Goal: Find contact information: Find contact information

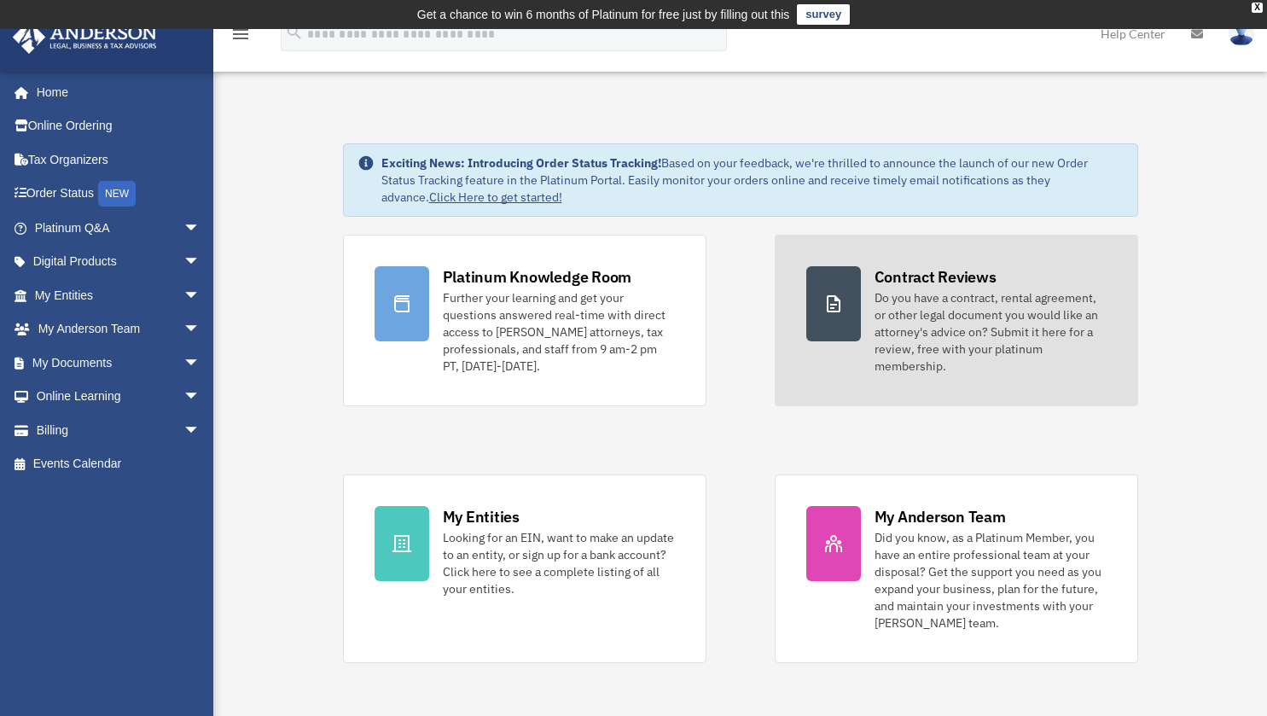
click at [816, 342] on link "Contract Reviews Do you have a contract, rental agreement, or other legal docum…" at bounding box center [955, 320] width 363 height 171
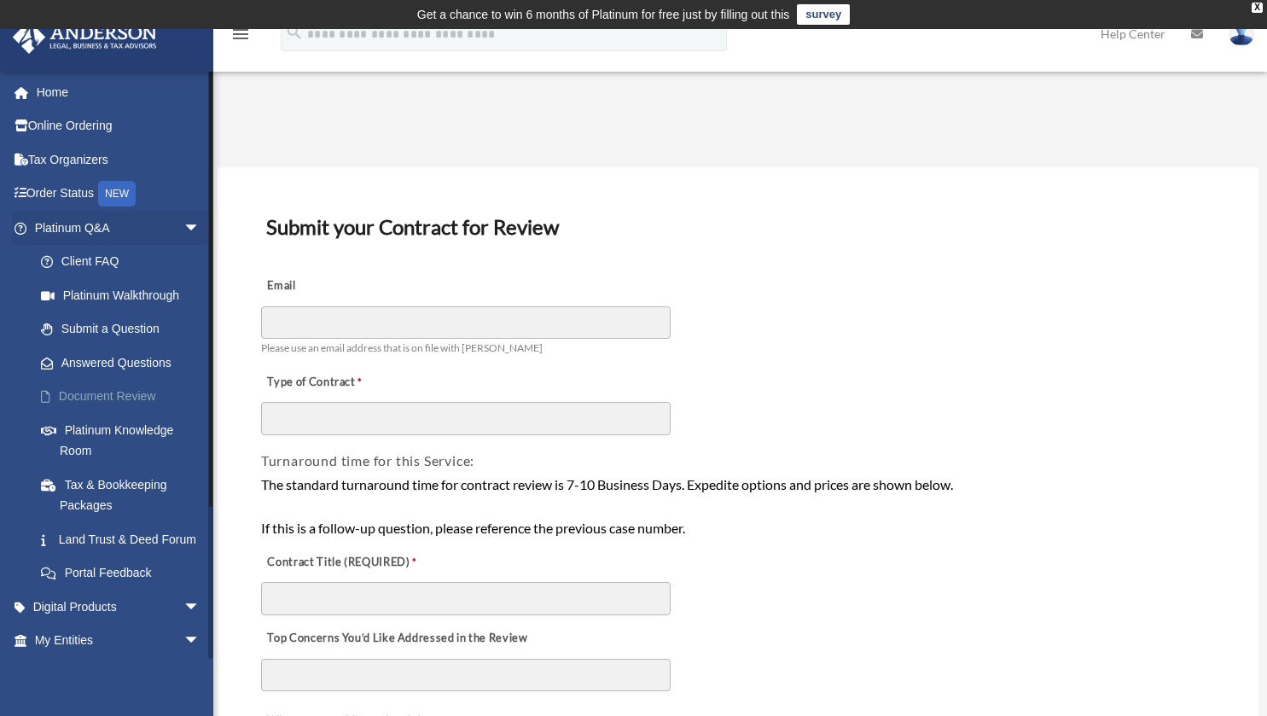
click at [107, 393] on link "Document Review" at bounding box center [125, 397] width 202 height 34
click at [71, 196] on link "Order Status NEW" at bounding box center [119, 194] width 214 height 35
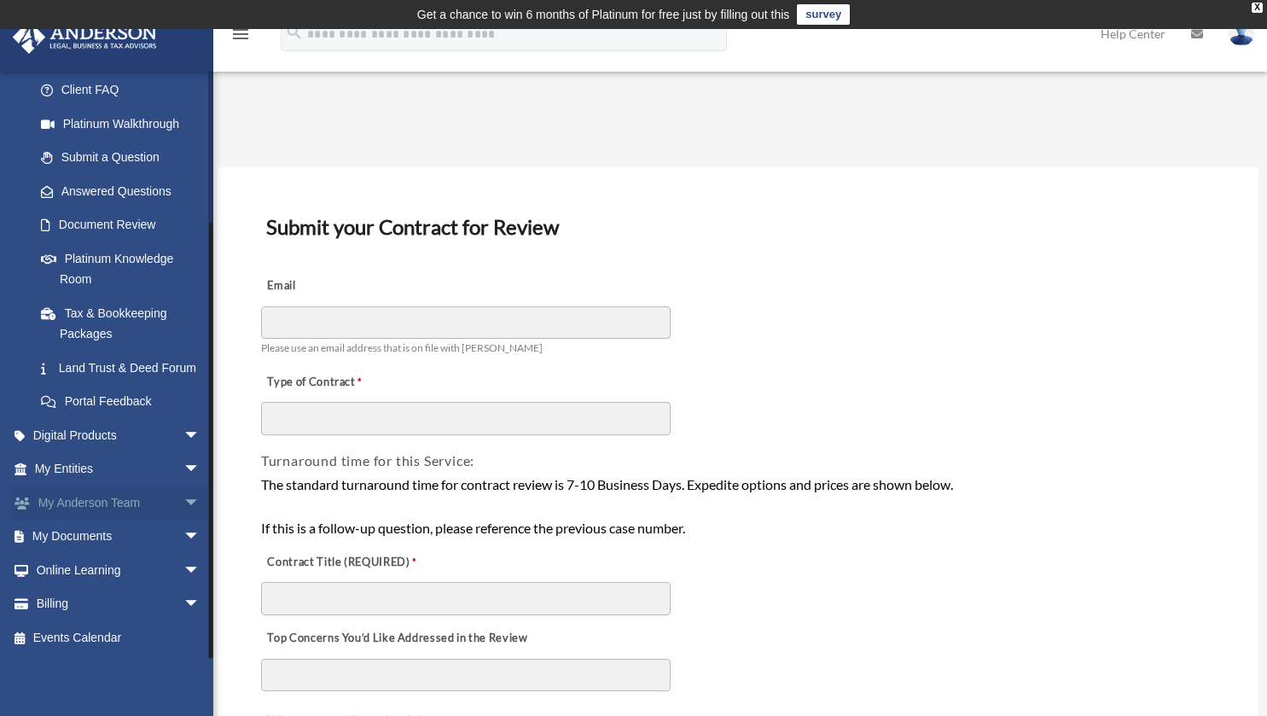
click at [158, 491] on link "My Anderson Team arrow_drop_down" at bounding box center [119, 502] width 214 height 34
click at [183, 504] on span "arrow_drop_down" at bounding box center [200, 502] width 34 height 35
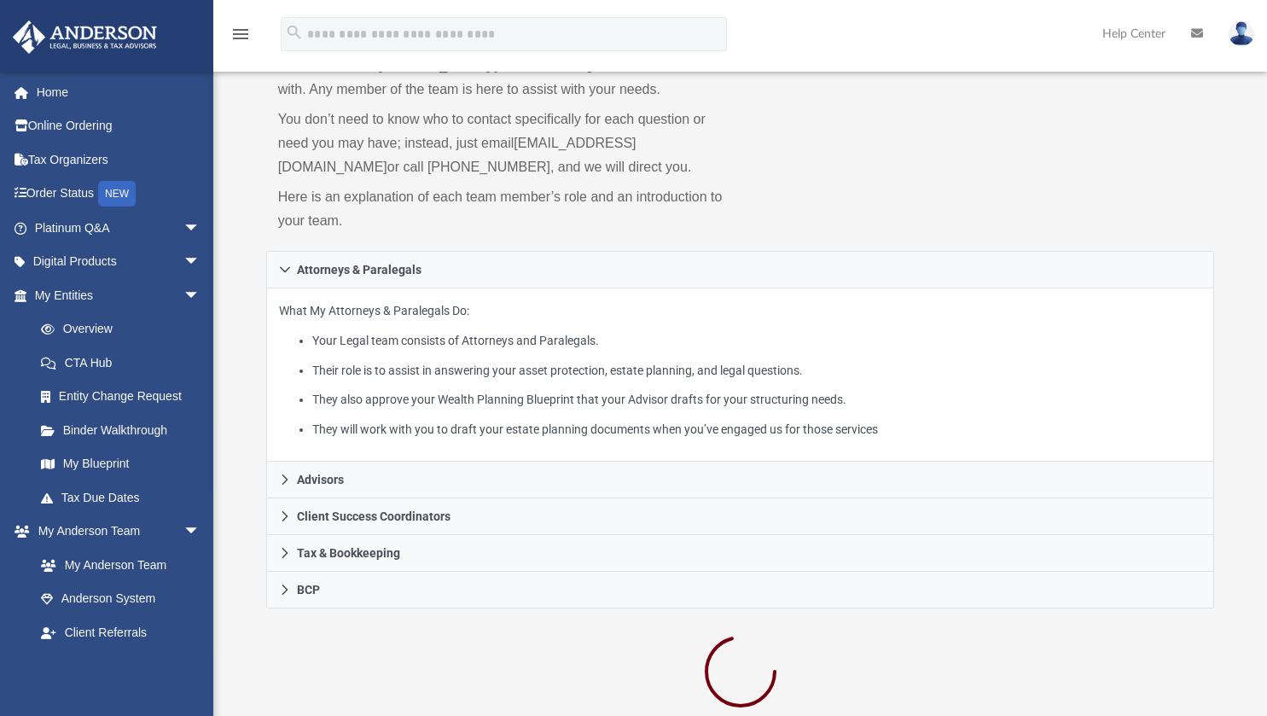
scroll to position [142, 0]
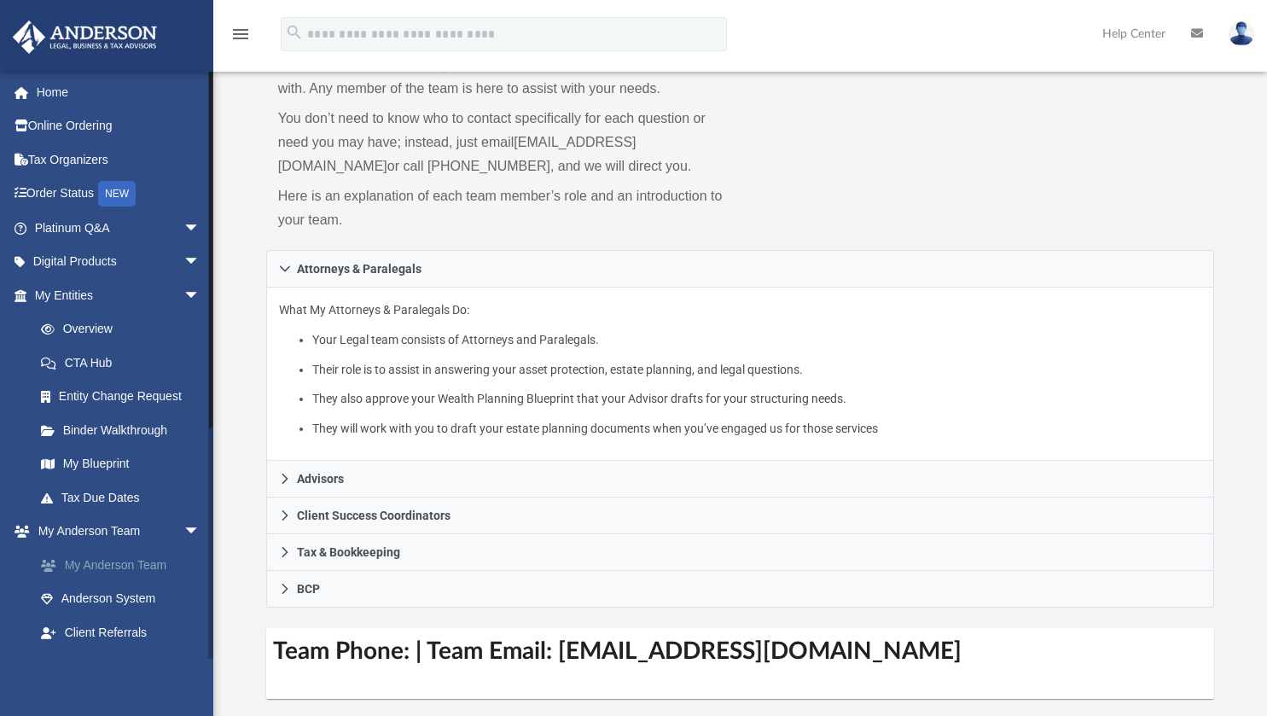
click at [126, 569] on link "My Anderson Team" at bounding box center [125, 565] width 202 height 34
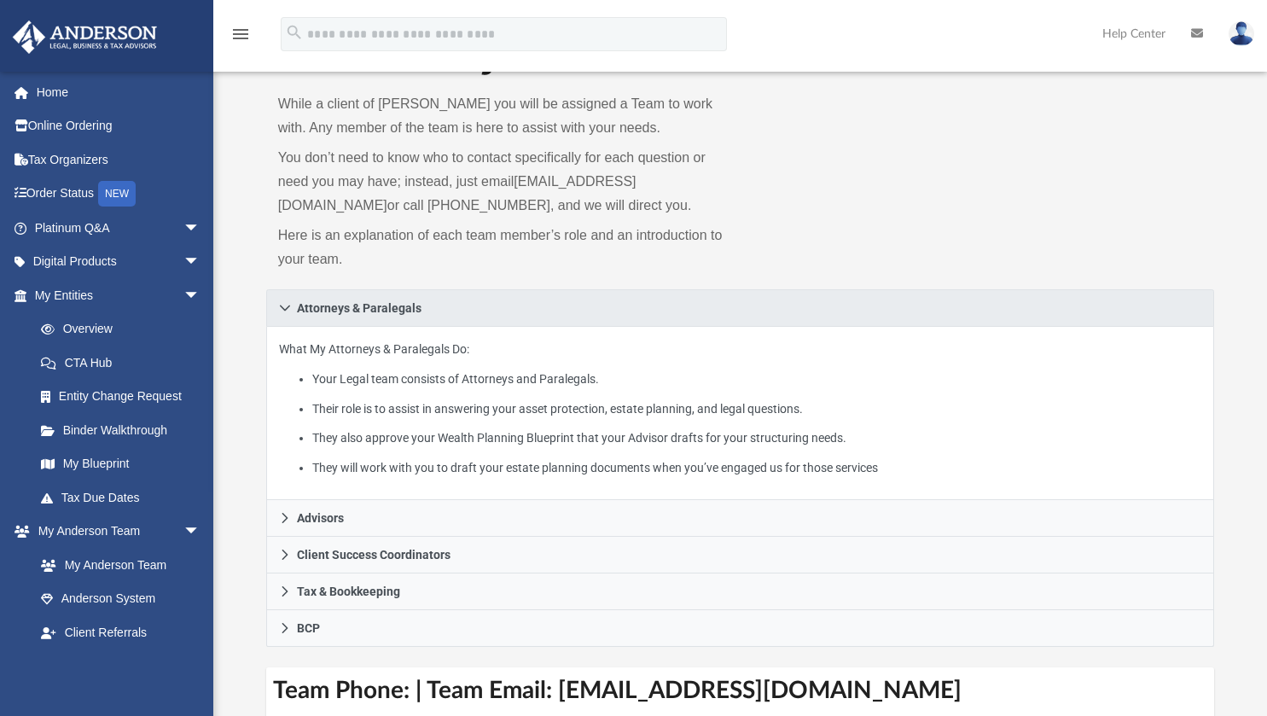
scroll to position [105, 0]
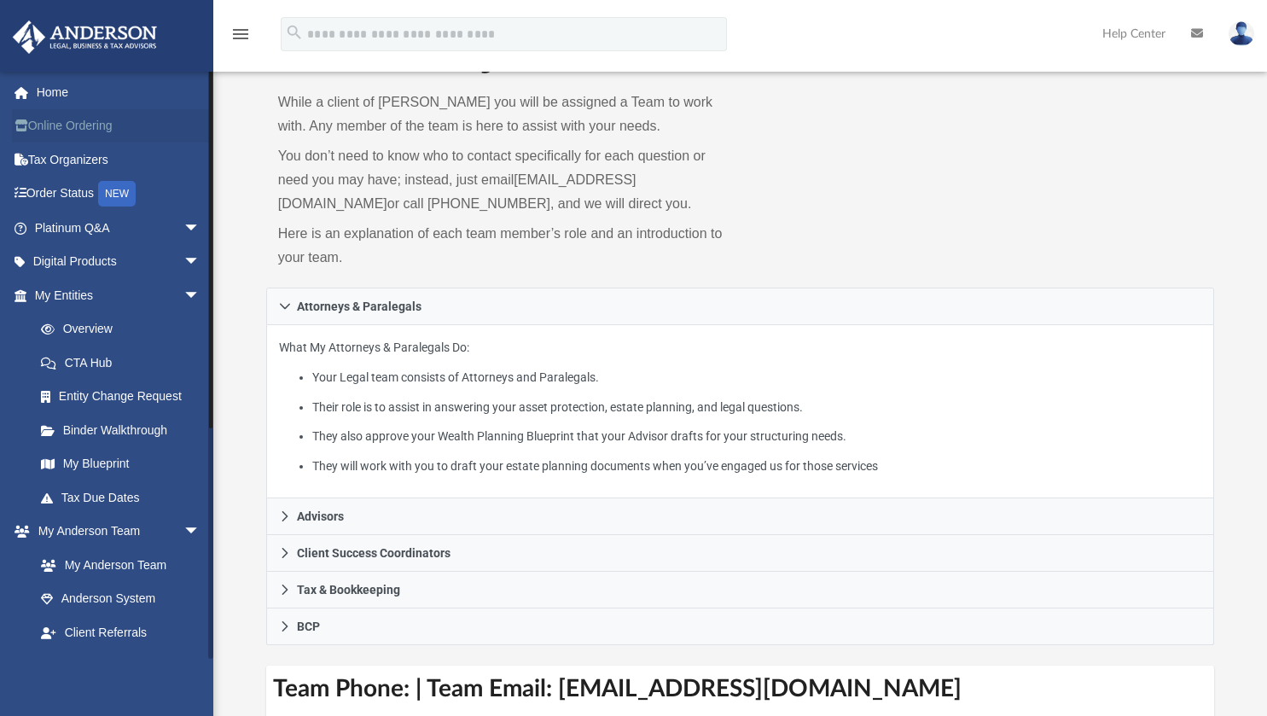
click at [102, 130] on link "Online Ordering" at bounding box center [119, 126] width 214 height 34
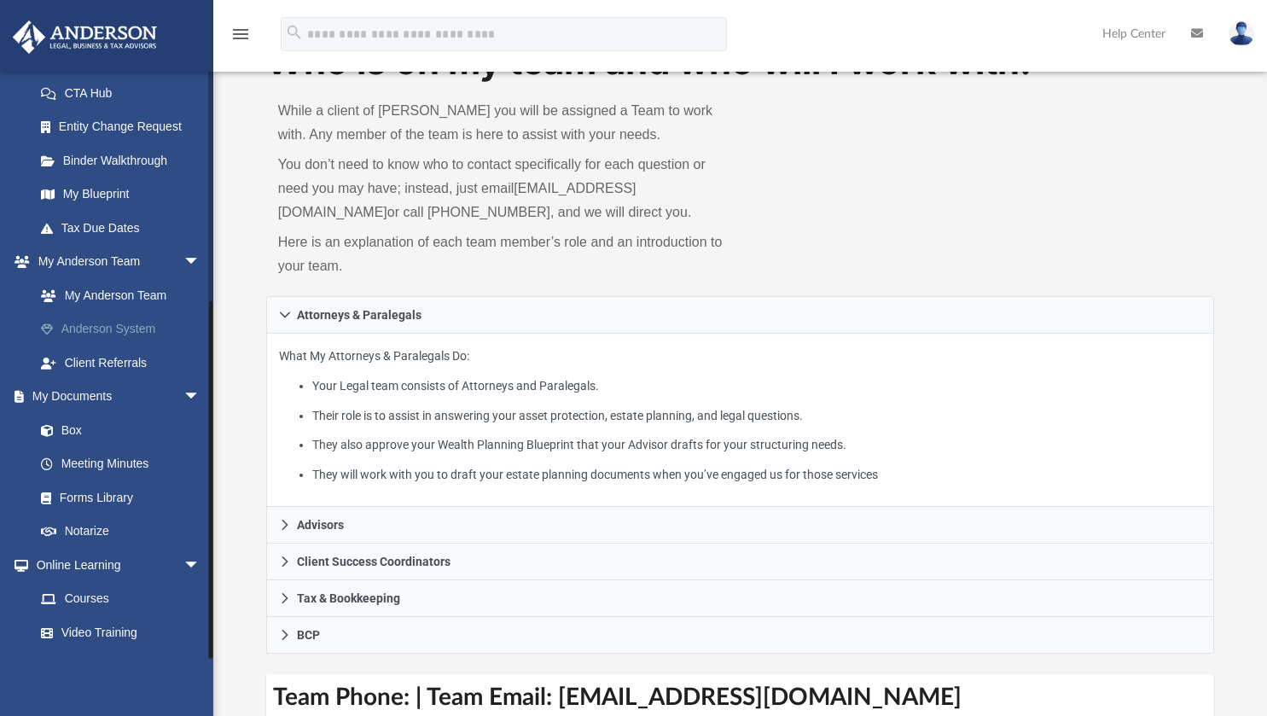
scroll to position [364, 0]
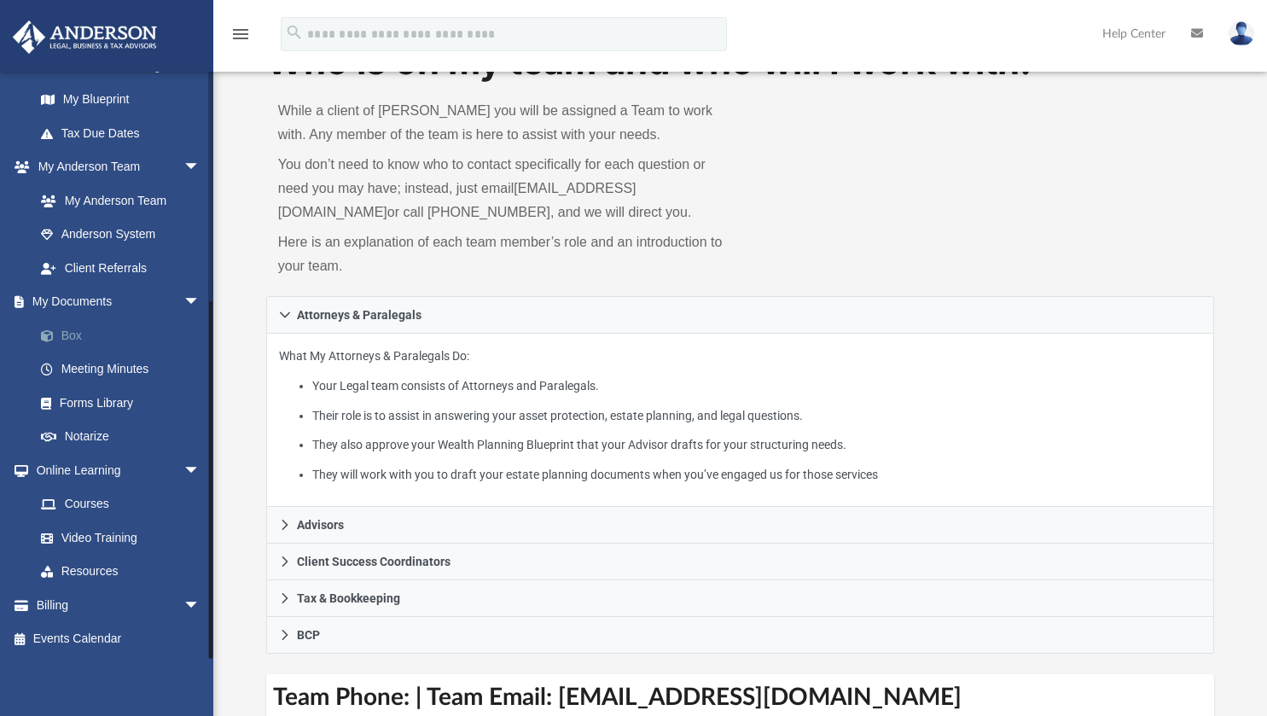
click at [55, 327] on link "Box" at bounding box center [125, 335] width 202 height 34
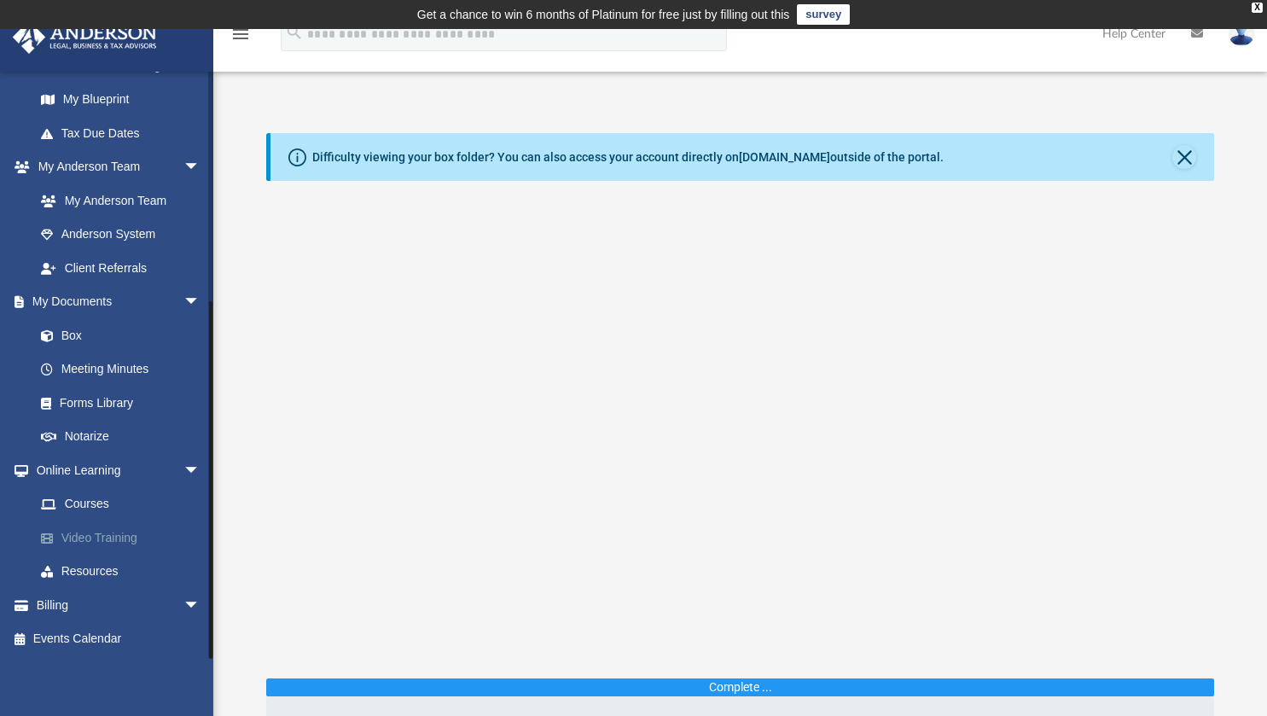
click at [107, 542] on link "Video Training" at bounding box center [125, 537] width 202 height 34
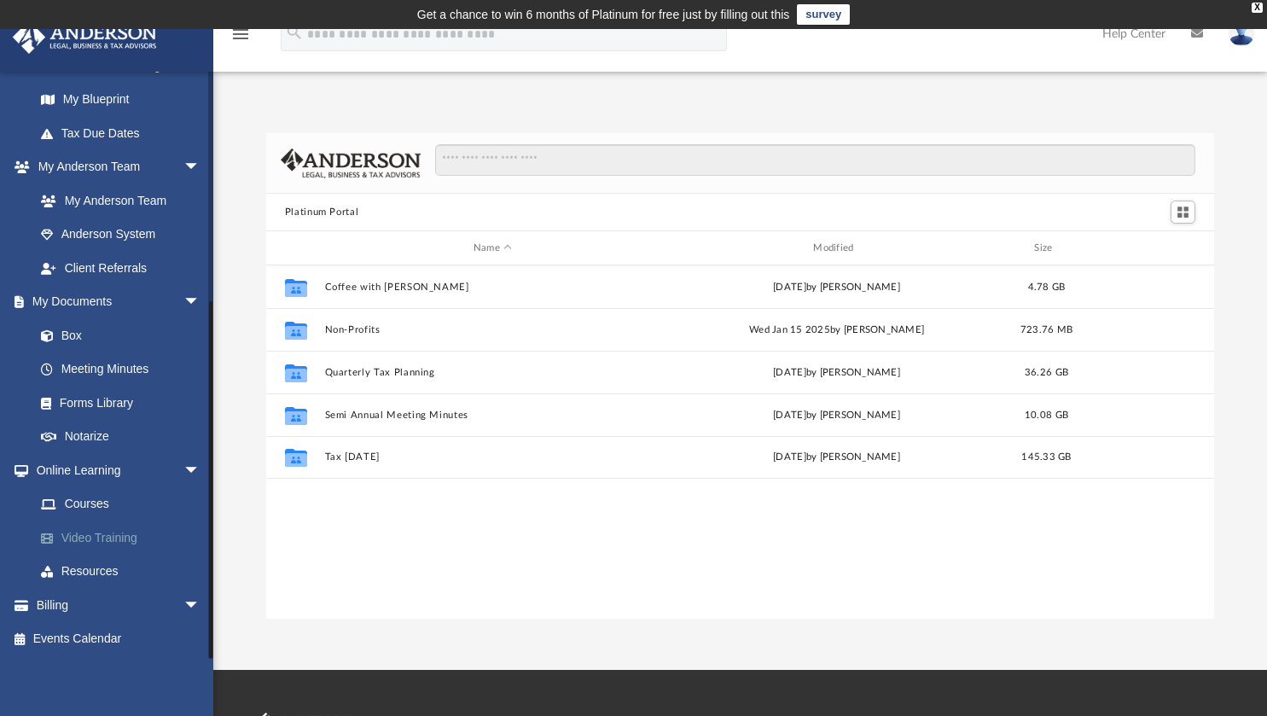
scroll to position [374, 935]
click at [86, 497] on link "Courses" at bounding box center [125, 504] width 202 height 34
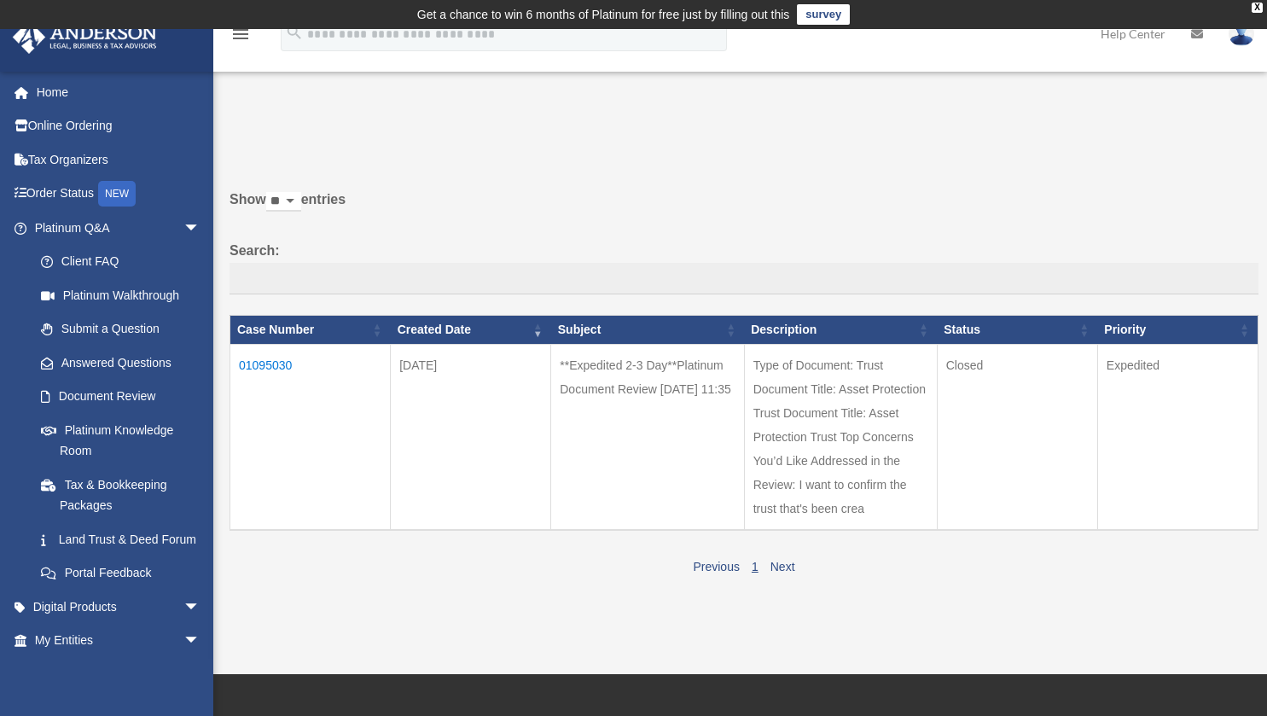
click at [264, 366] on td "01095030" at bounding box center [310, 438] width 160 height 186
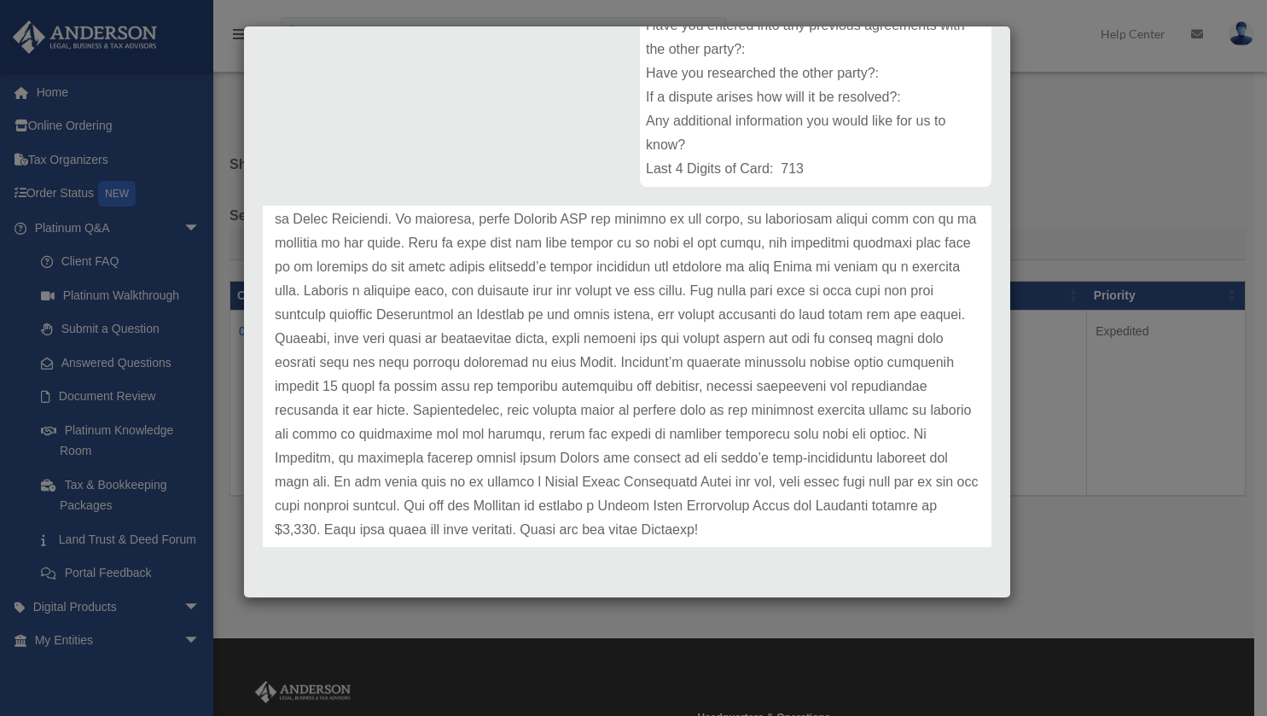
scroll to position [453, 0]
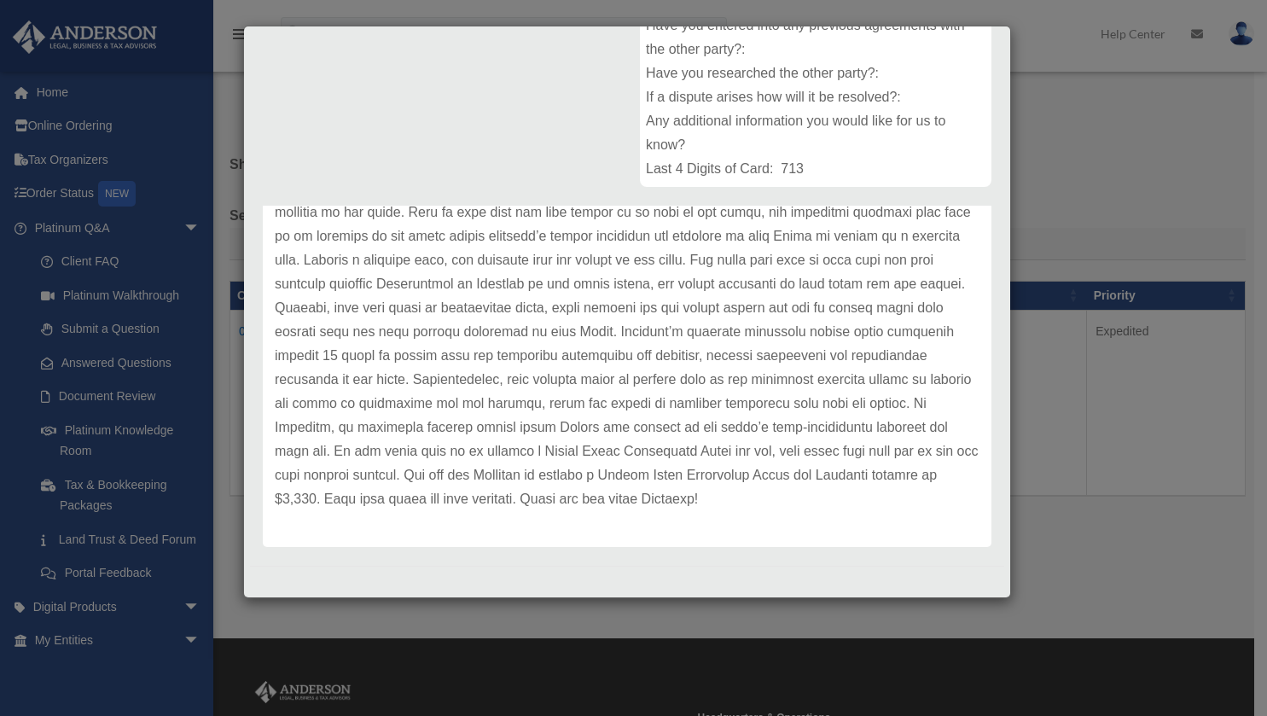
click at [177, 164] on div "Case Detail × **Expedited 2-3 Day**Platinum Document Review [DATE] 11:35 Case N…" at bounding box center [633, 358] width 1267 height 716
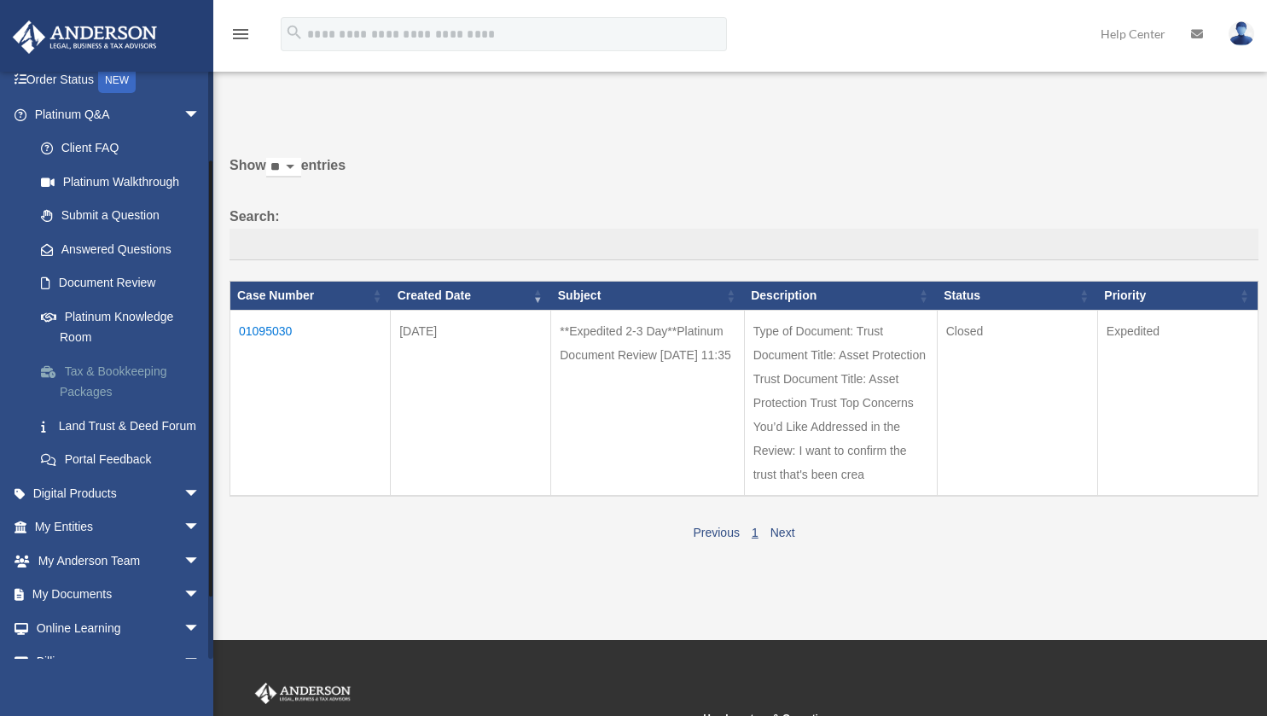
scroll to position [191, 0]
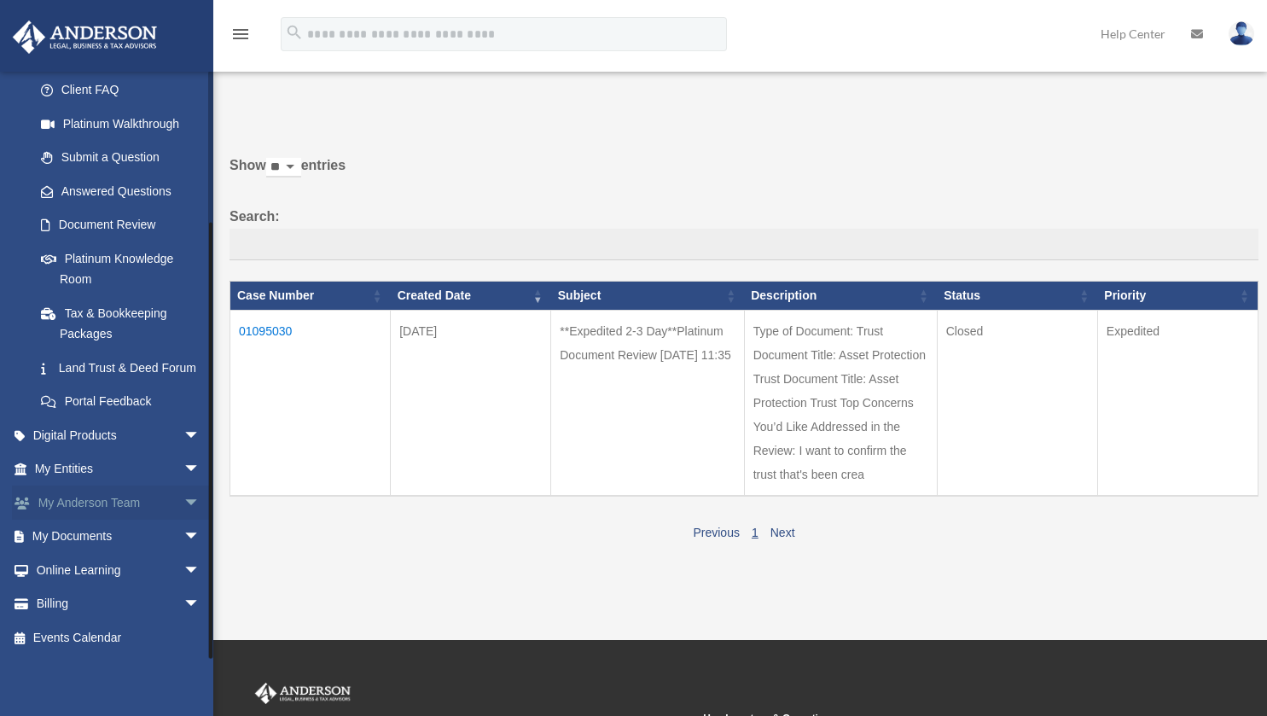
click at [183, 504] on span "arrow_drop_down" at bounding box center [200, 502] width 34 height 35
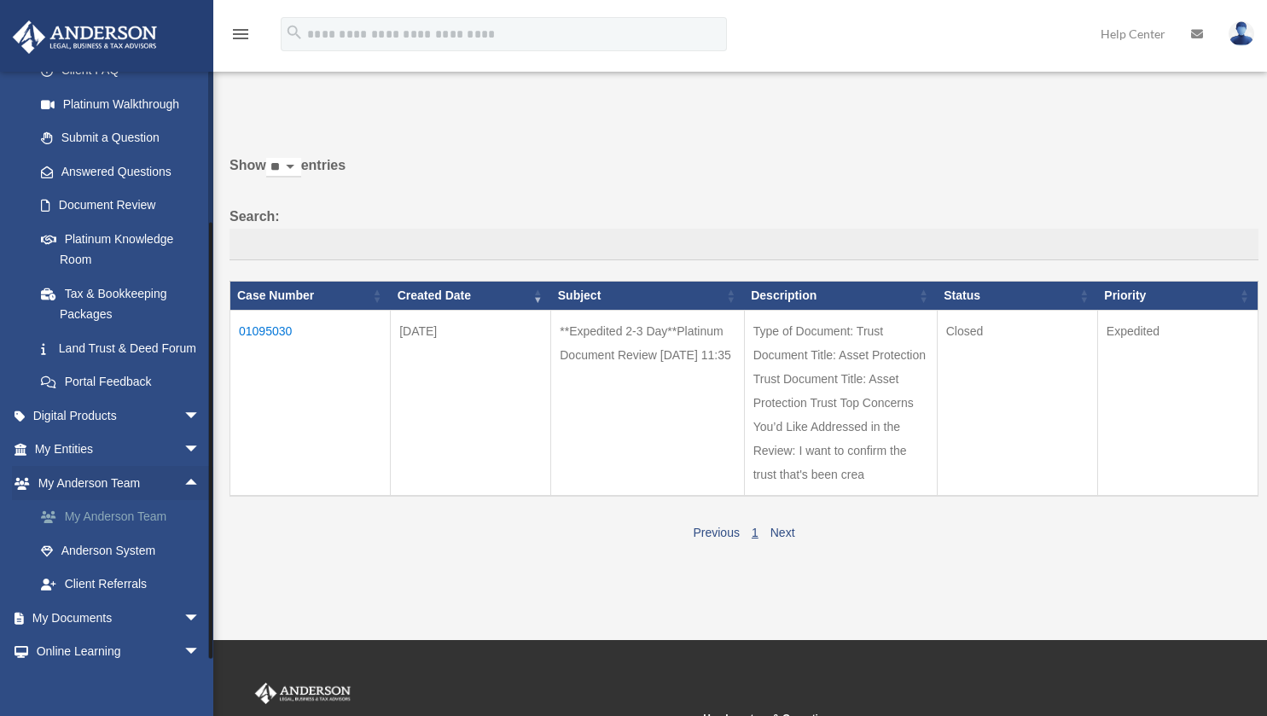
click at [136, 534] on link "My Anderson Team" at bounding box center [125, 517] width 202 height 34
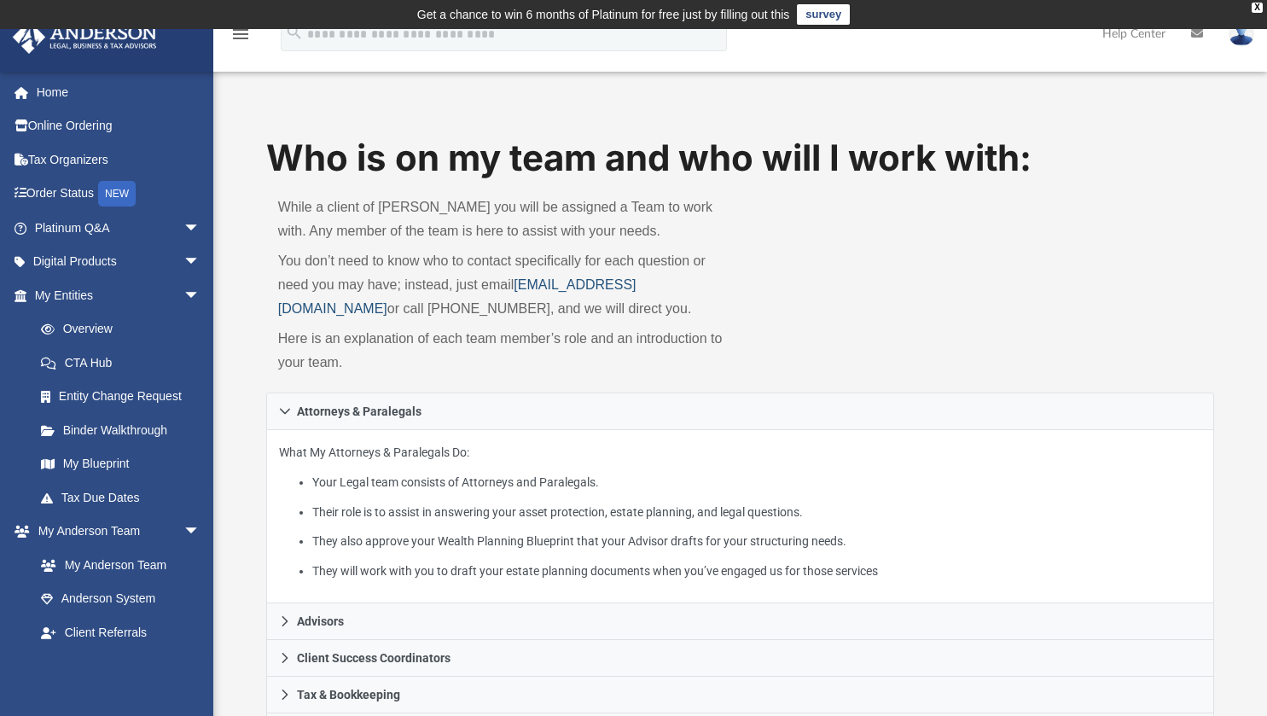
click at [520, 287] on link "myteam@andersonadvisors.com" at bounding box center [457, 296] width 358 height 38
drag, startPoint x: 728, startPoint y: 285, endPoint x: 520, endPoint y: 287, distance: 208.1
click at [520, 287] on div "While a client of Anderson you will be assigned a Team to work with. Any member…" at bounding box center [503, 287] width 474 height 209
copy link "[EMAIL_ADDRESS][DOMAIN_NAME]"
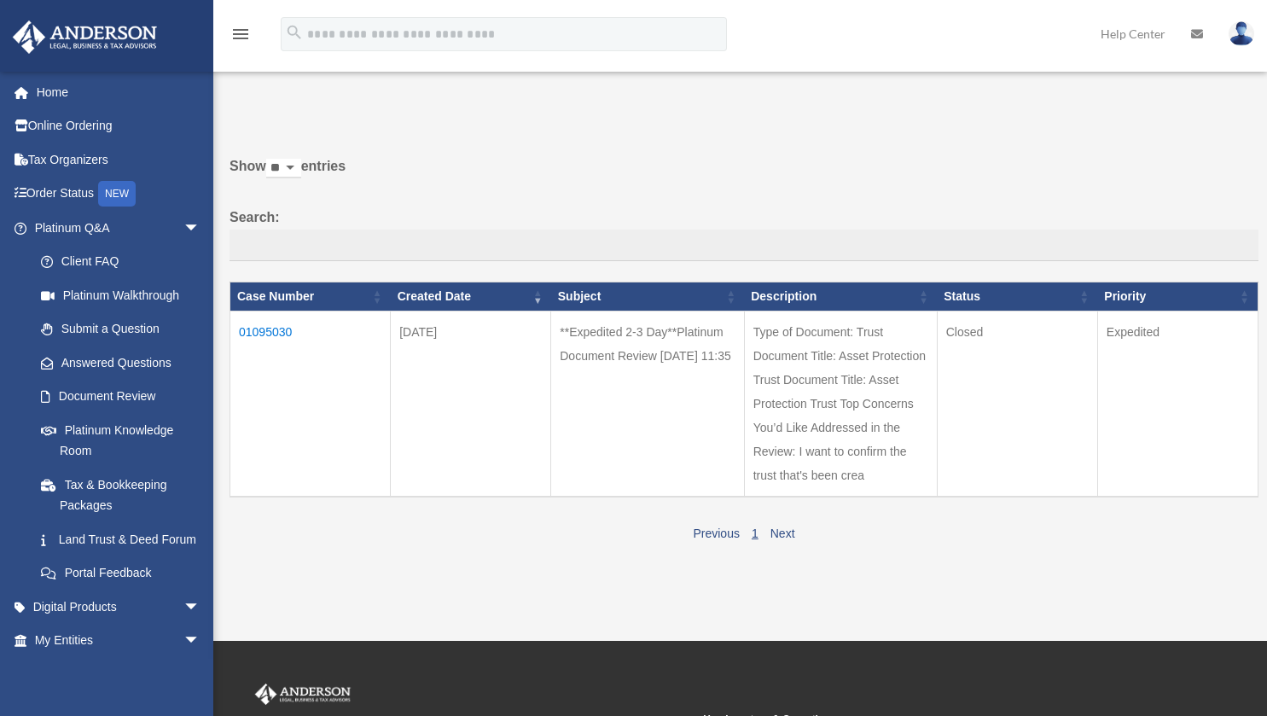
scroll to position [34, 0]
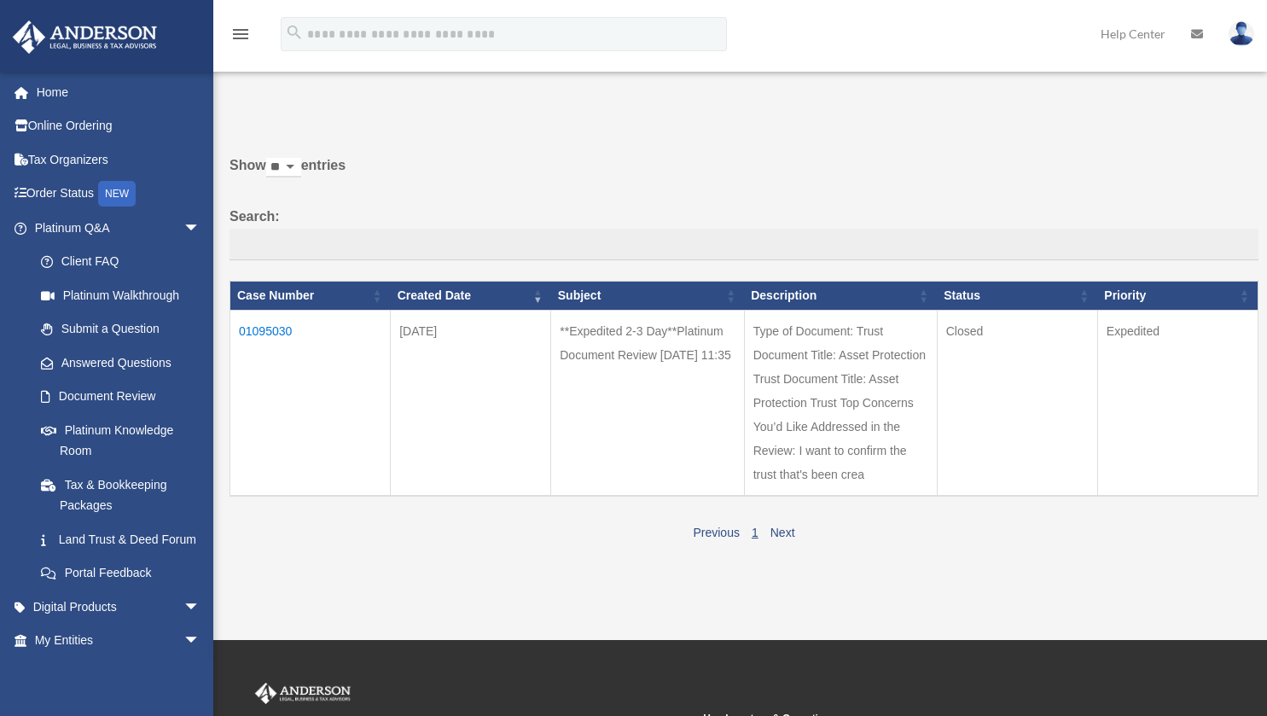
click at [276, 326] on td "01095030" at bounding box center [310, 403] width 160 height 186
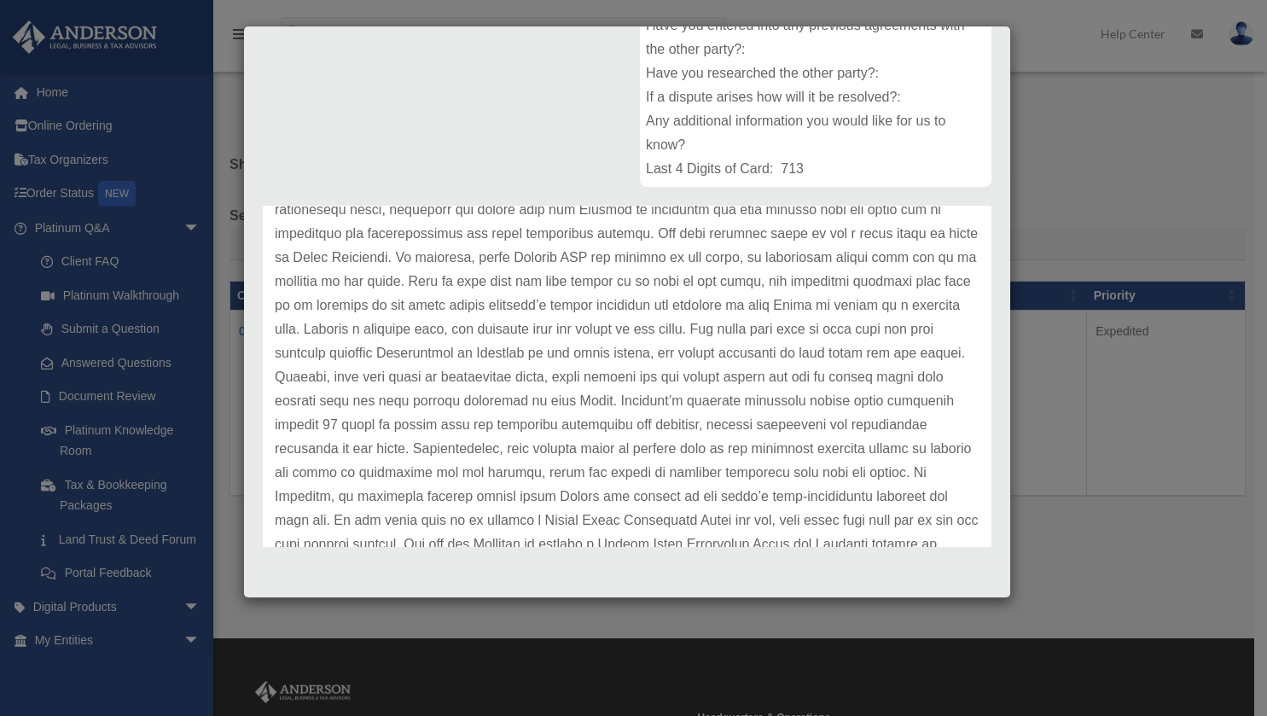
scroll to position [453, 0]
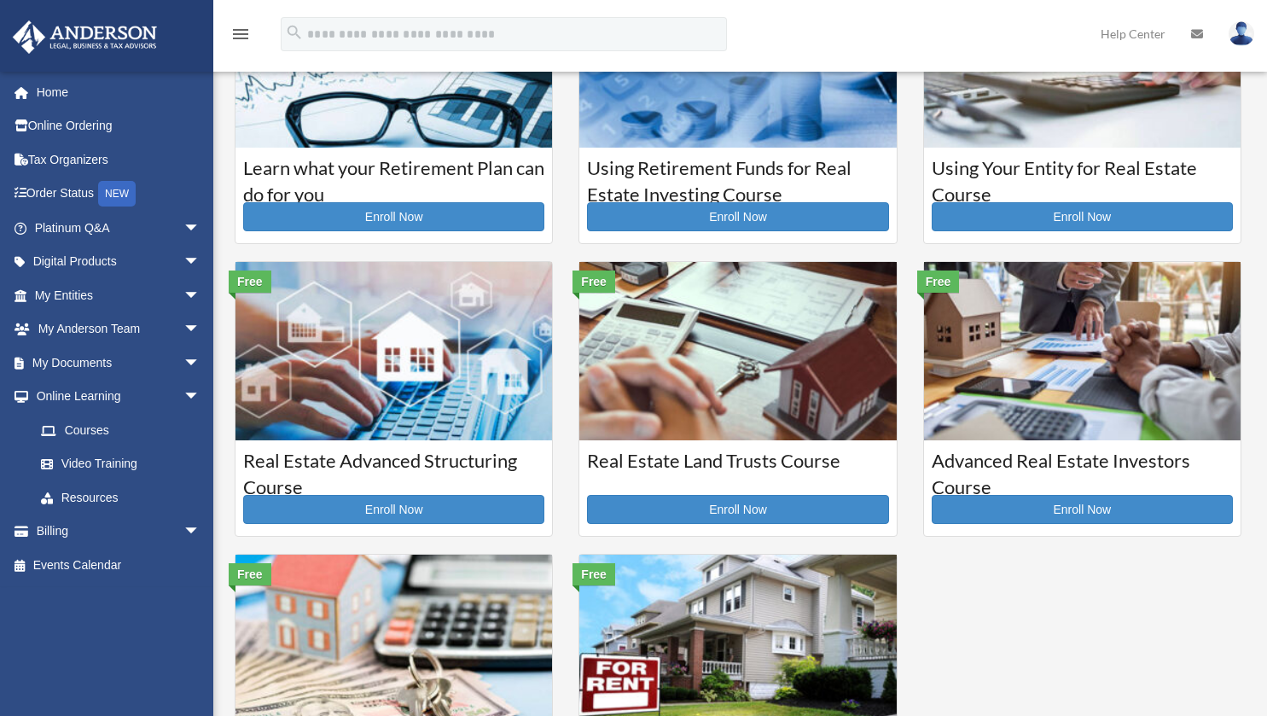
scroll to position [163, 0]
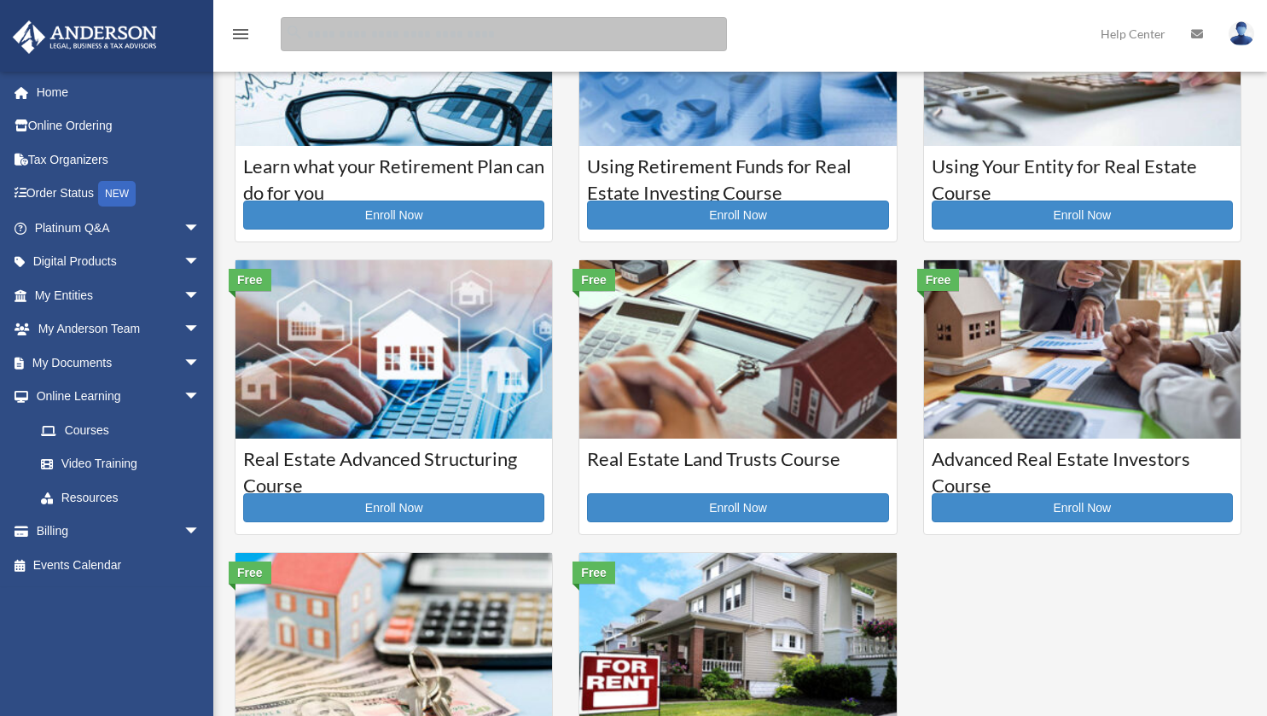
click at [284, 45] on input "search" at bounding box center [504, 34] width 446 height 34
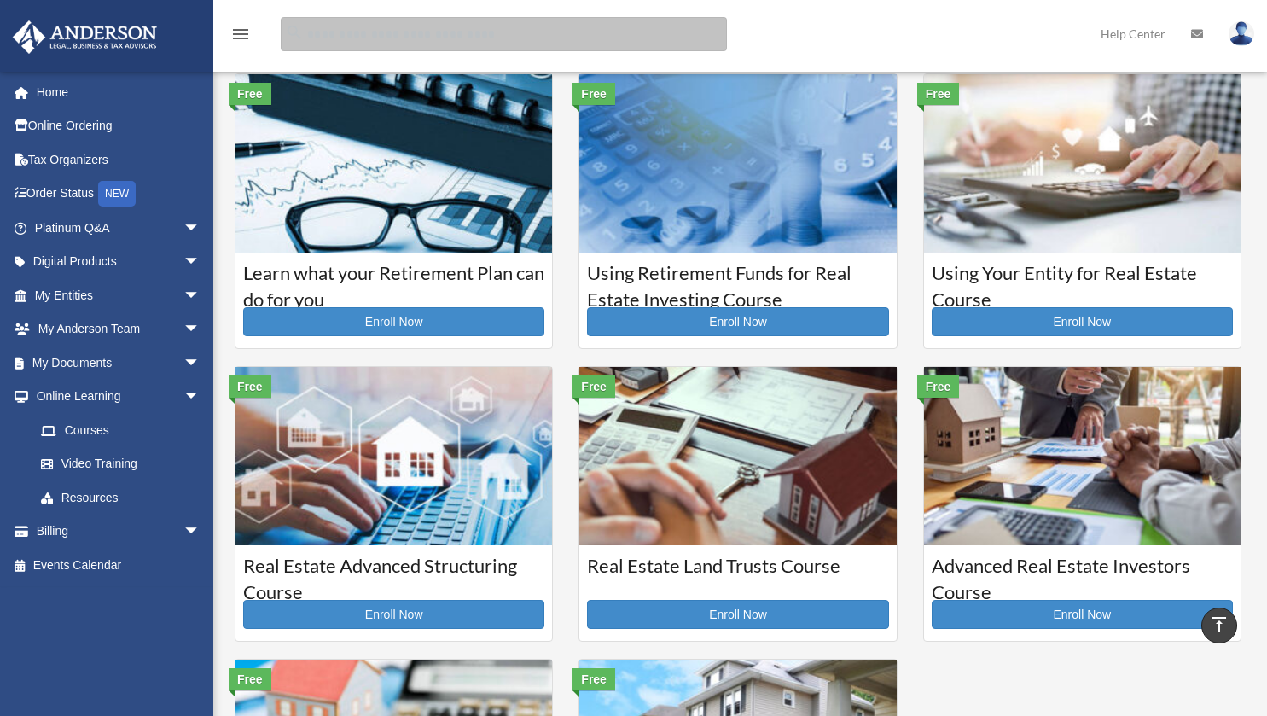
scroll to position [0, 0]
